Goal: Task Accomplishment & Management: Complete application form

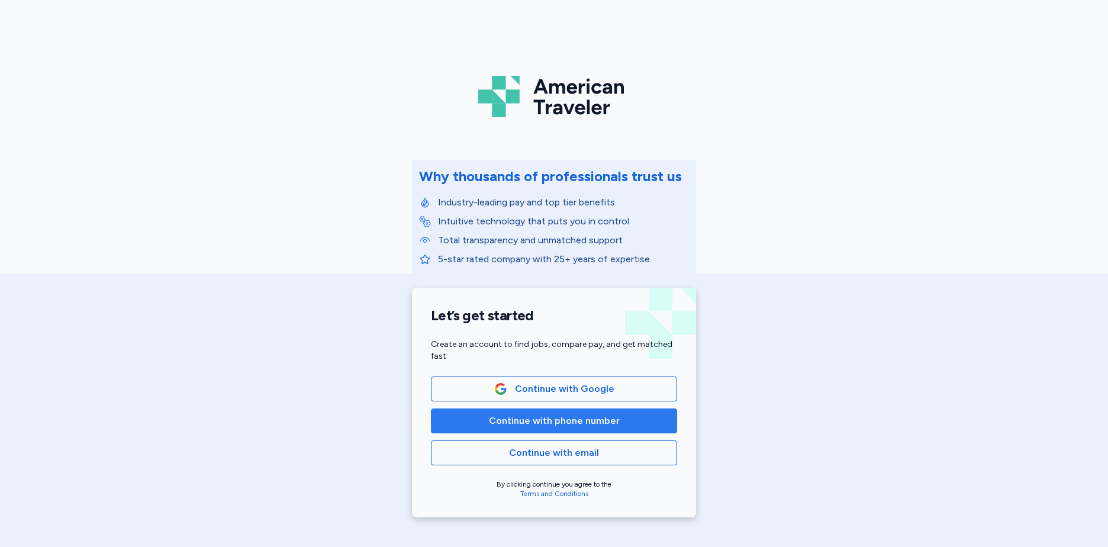
click at [581, 419] on span "Continue with phone number" at bounding box center [554, 421] width 131 height 14
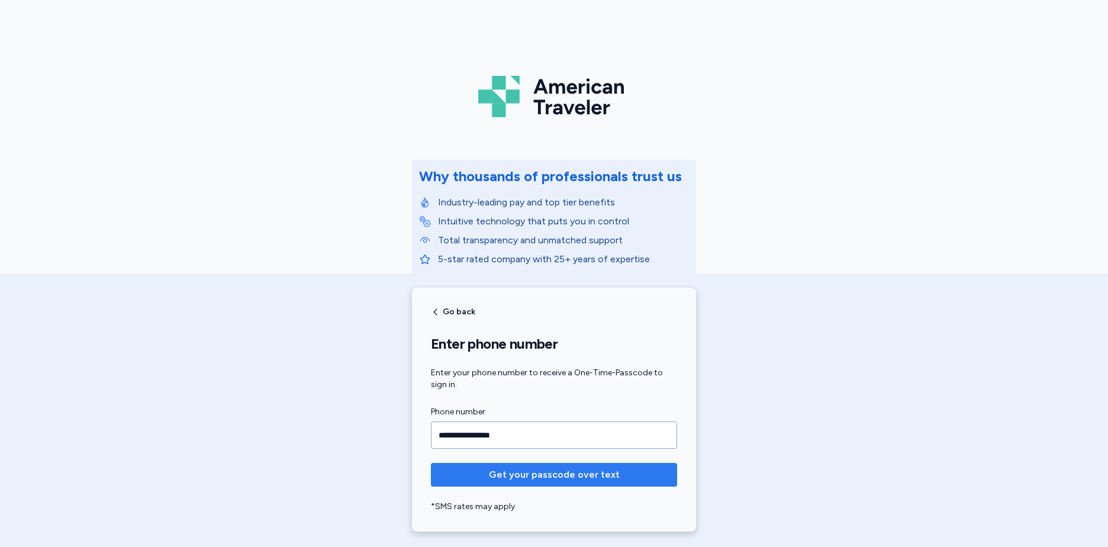
type input "**********"
click at [578, 467] on button "Get your passcode over text" at bounding box center [554, 475] width 246 height 24
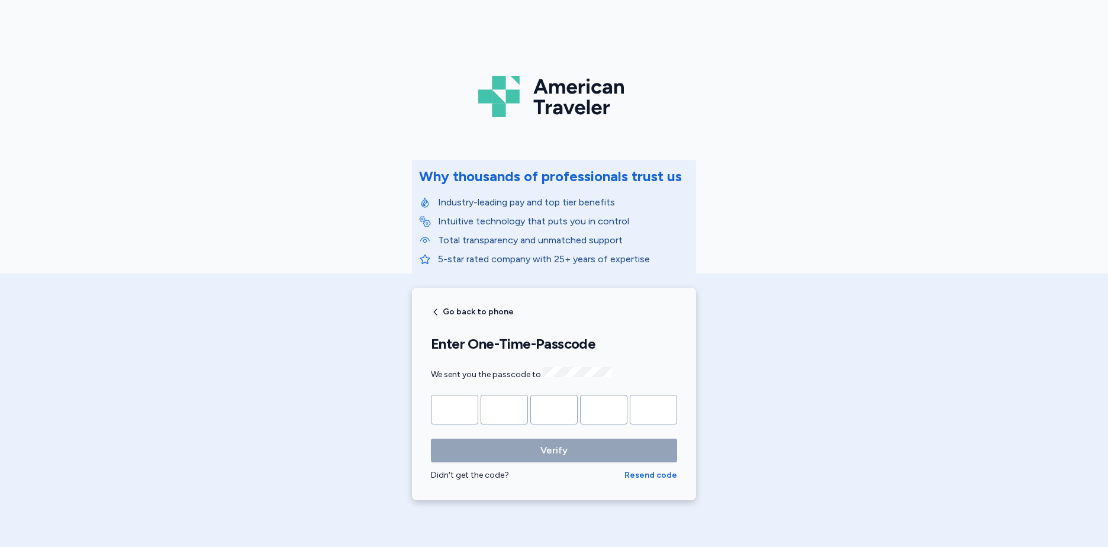
type input "*"
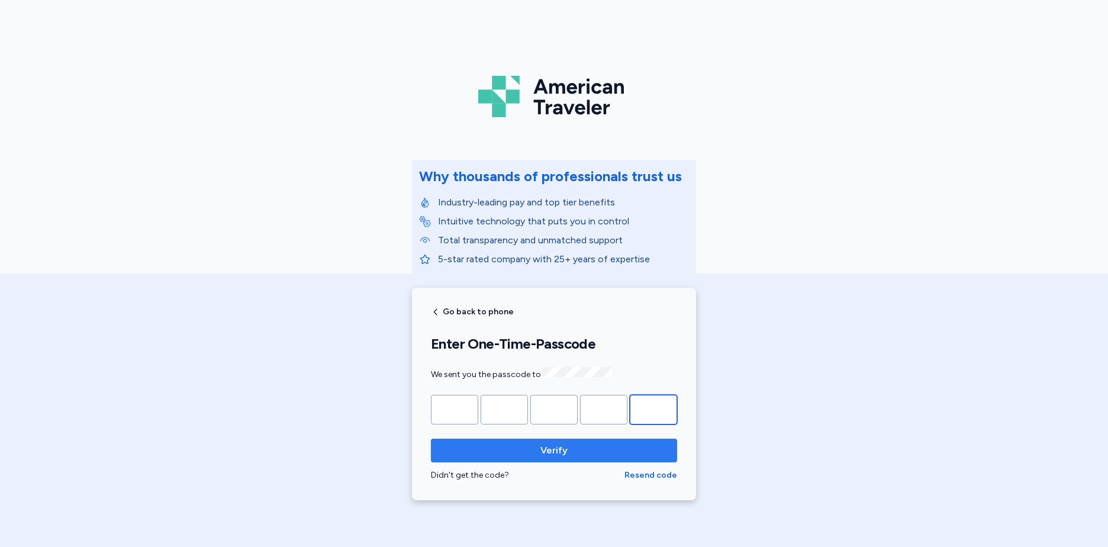
type input "*"
click at [567, 449] on span "Verify" at bounding box center [553, 450] width 227 height 14
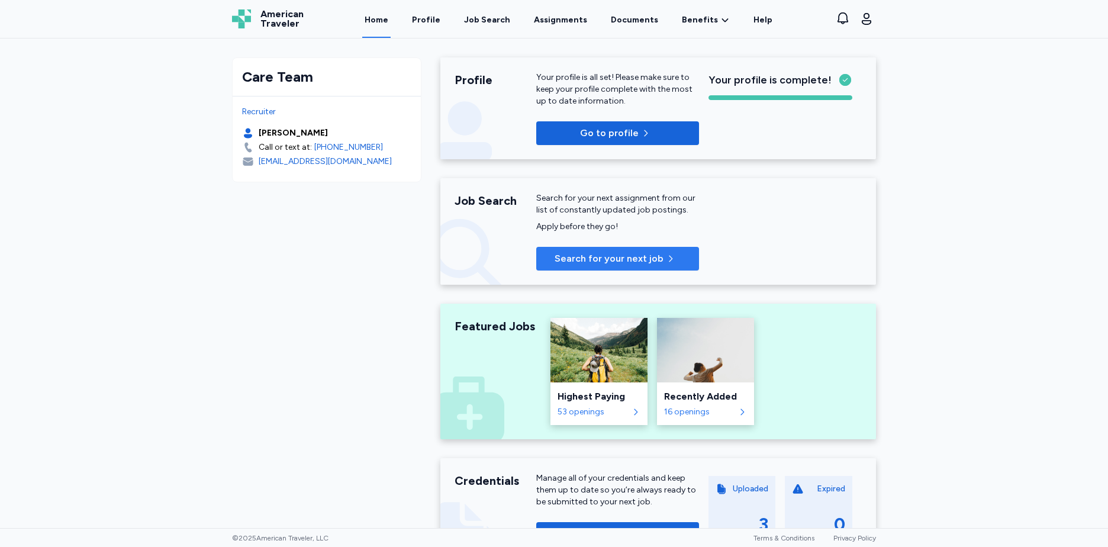
click at [606, 258] on span "Search for your next job" at bounding box center [609, 259] width 109 height 14
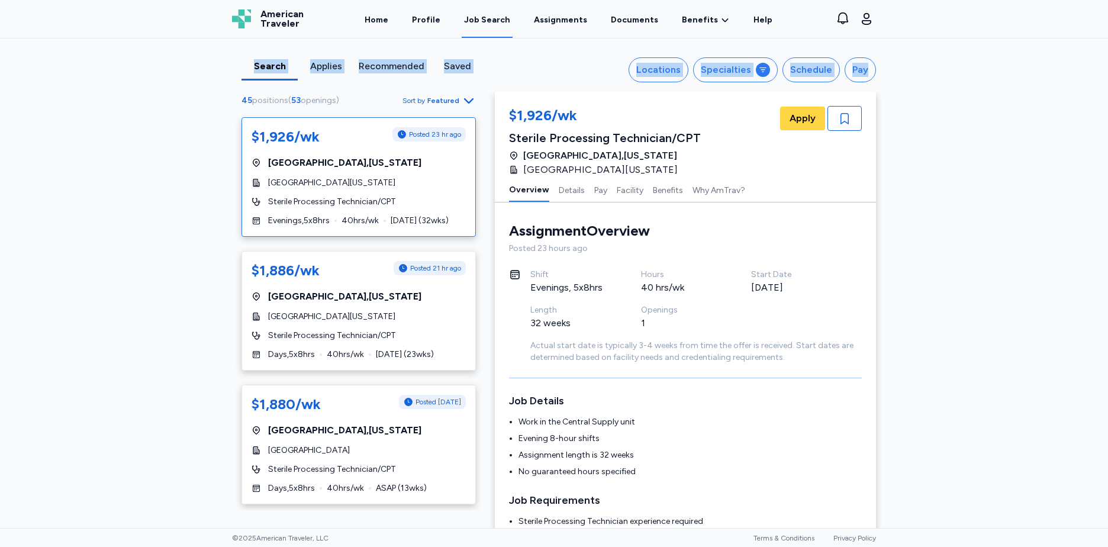
drag, startPoint x: 1098, startPoint y: 69, endPoint x: 1044, endPoint y: -37, distance: 119.7
click at [1044, 0] on html "Open sidebar Job Search American Traveler American Traveler Home Profile Job Se…" at bounding box center [554, 273] width 1108 height 547
